Goal: Navigation & Orientation: Find specific page/section

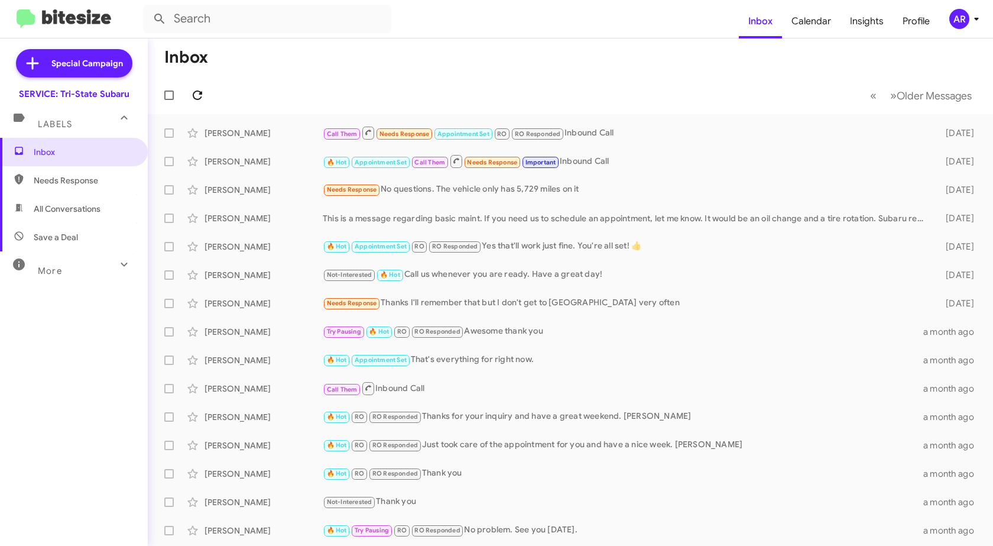
click at [202, 97] on icon at bounding box center [197, 95] width 14 height 14
click at [98, 183] on span "Needs Response" at bounding box center [84, 180] width 100 height 12
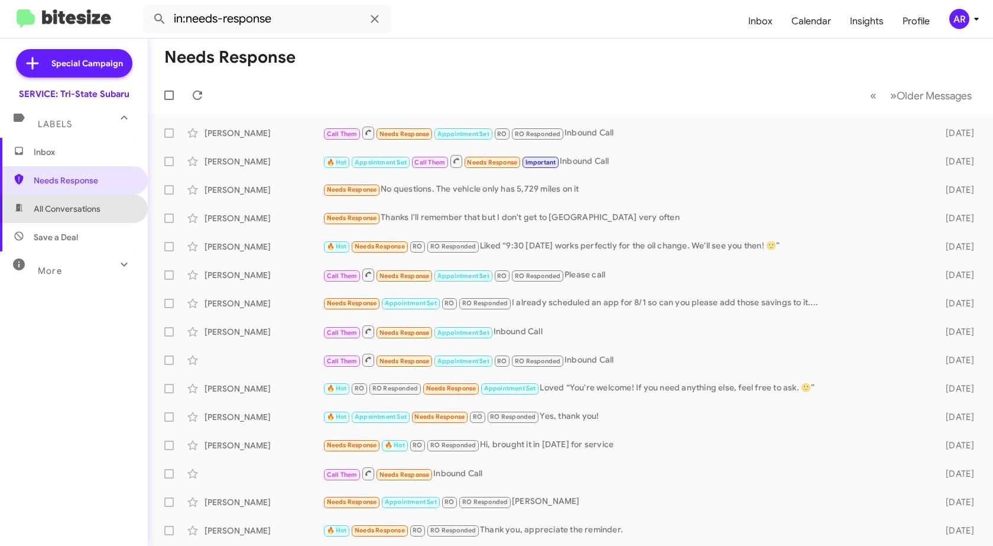
drag, startPoint x: 86, startPoint y: 215, endPoint x: 84, endPoint y: 199, distance: 16.1
click at [86, 216] on span "All Conversations" at bounding box center [74, 208] width 148 height 28
type input "in:all-conversations"
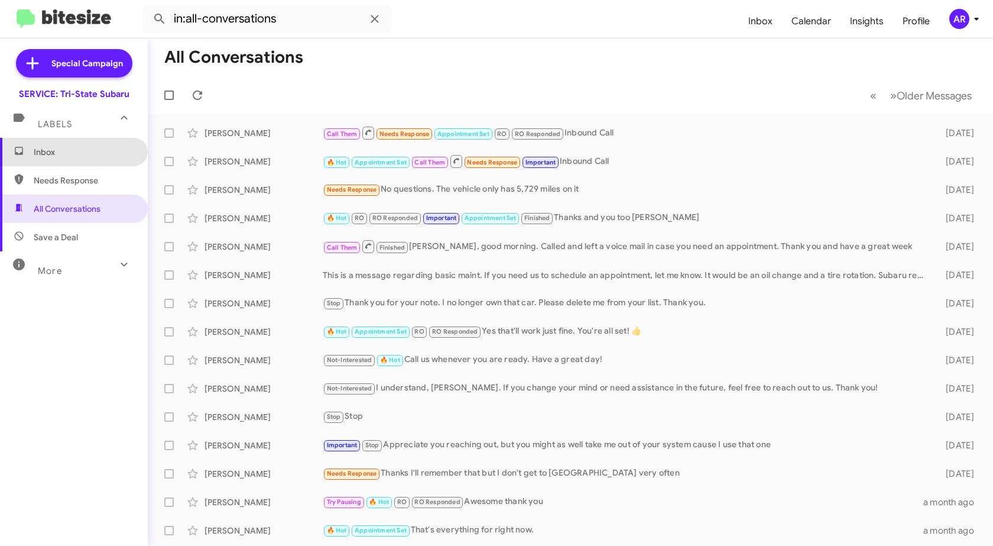
click at [76, 154] on span "Inbox" at bounding box center [84, 152] width 100 height 12
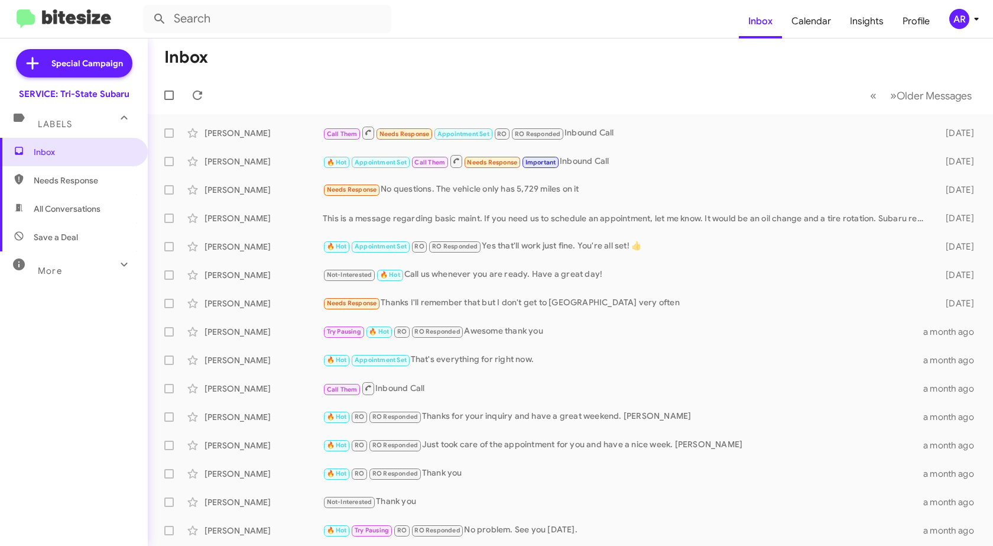
click at [48, 177] on span "Needs Response" at bounding box center [84, 180] width 100 height 12
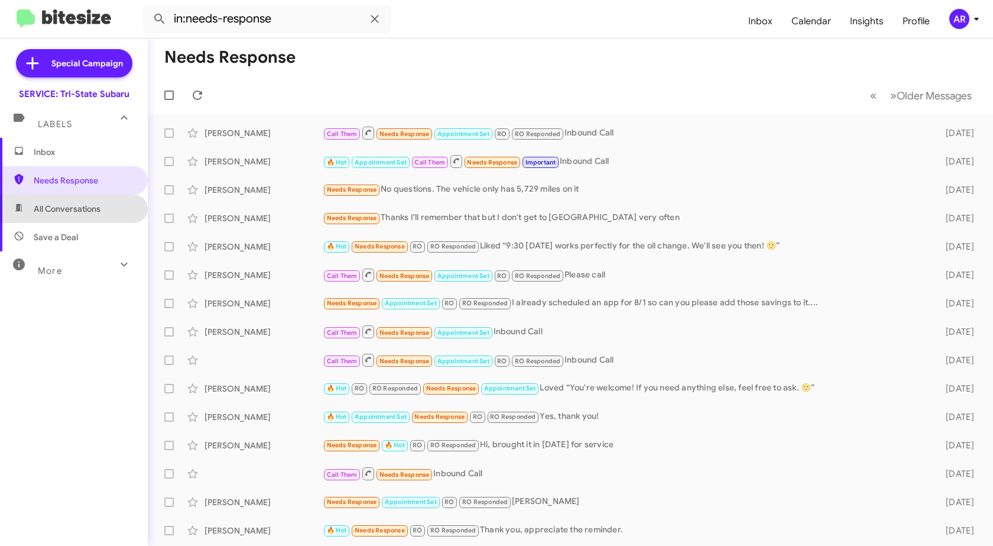
click at [78, 210] on span "All Conversations" at bounding box center [67, 209] width 67 height 12
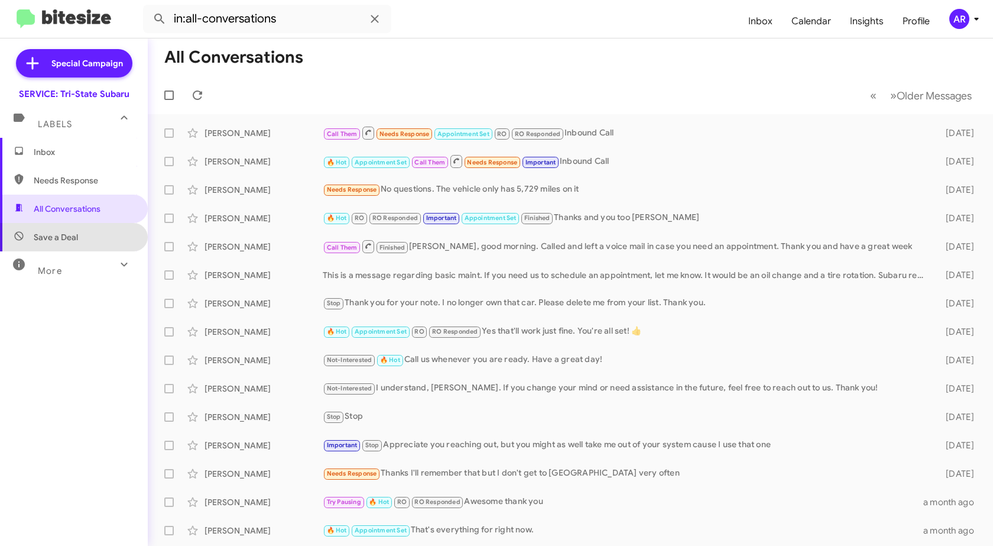
click at [79, 230] on span "Save a Deal" at bounding box center [74, 237] width 148 height 28
type input "in:not-interested"
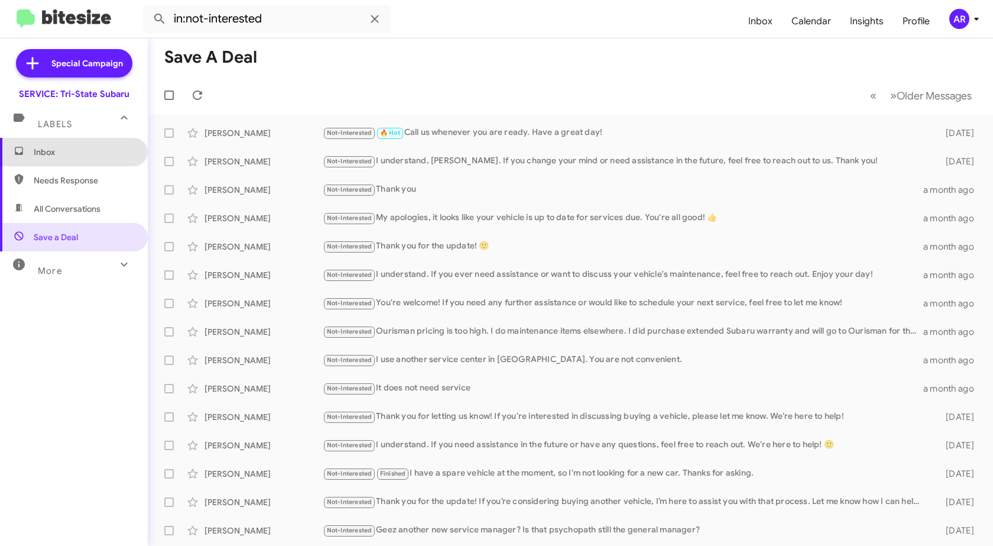
click at [81, 150] on span "Inbox" at bounding box center [84, 152] width 100 height 12
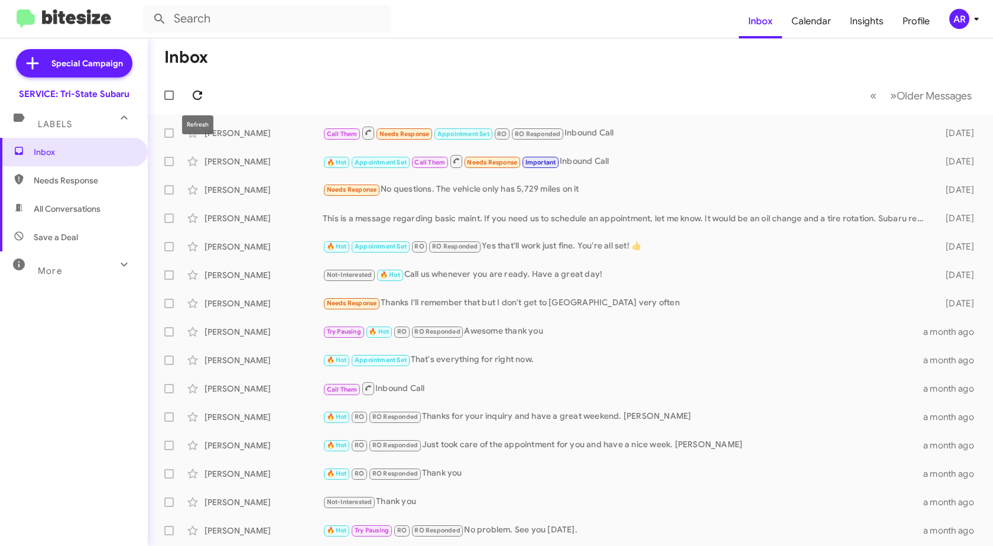
click at [203, 92] on icon at bounding box center [197, 95] width 14 height 14
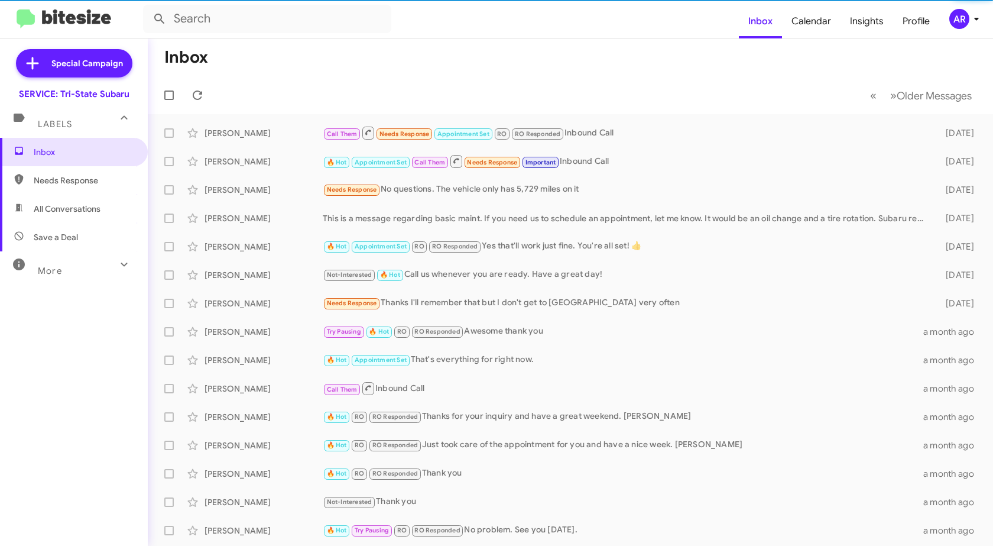
click at [72, 277] on mat-expansion-panel-header "More" at bounding box center [74, 265] width 148 height 28
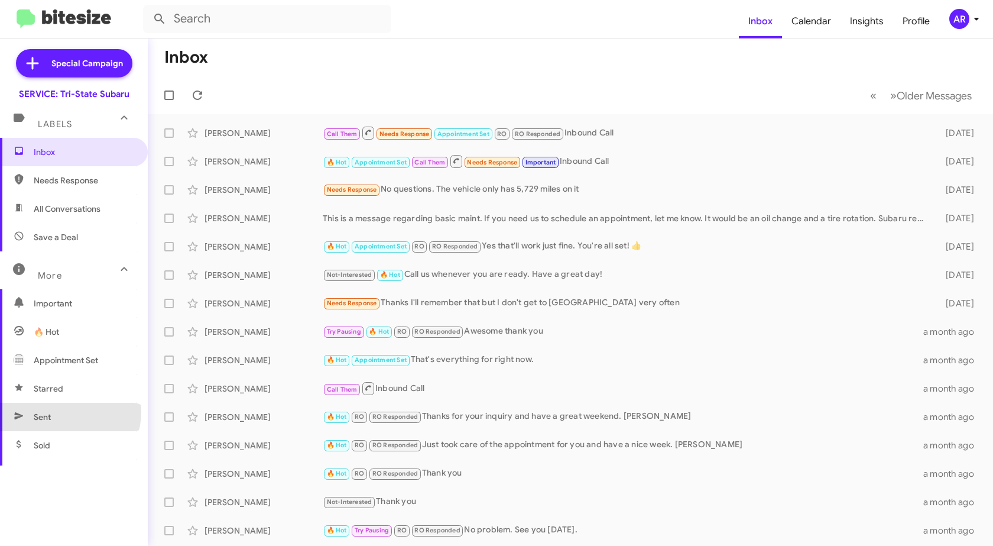
click at [69, 412] on span "Sent" at bounding box center [74, 417] width 148 height 28
type input "in:sent"
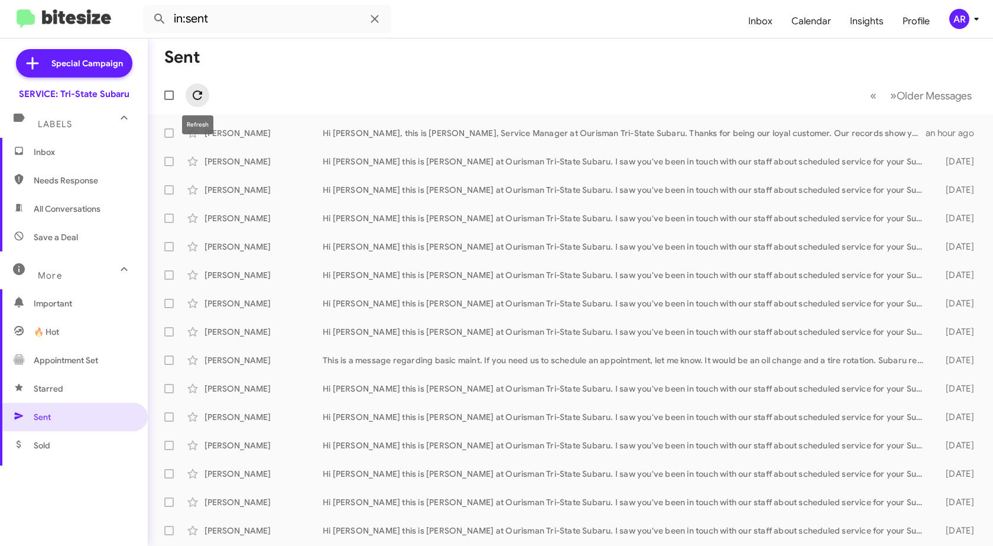
click at [203, 87] on button at bounding box center [198, 95] width 24 height 24
click at [104, 145] on span "Inbox" at bounding box center [74, 152] width 148 height 28
